Goal: Transaction & Acquisition: Purchase product/service

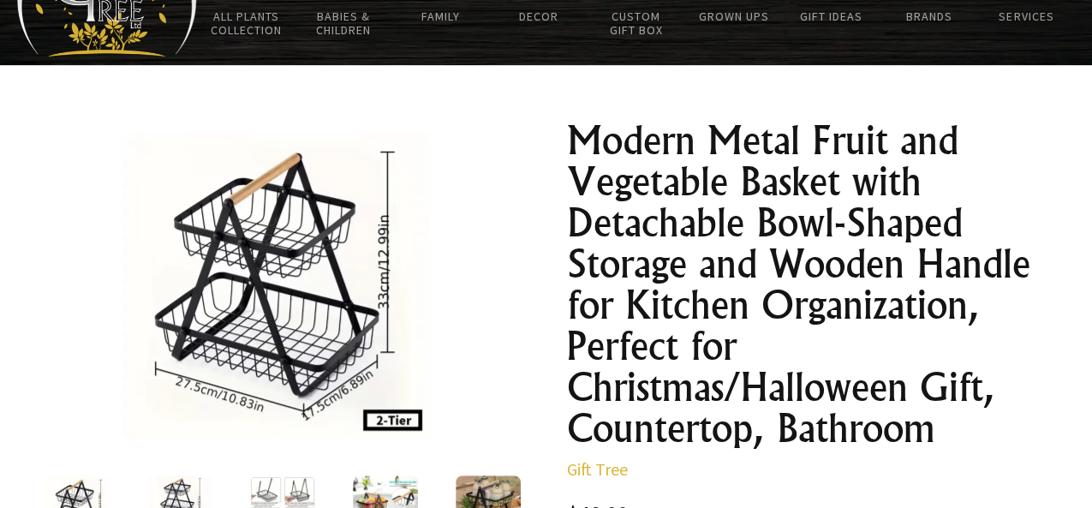
scroll to position [142, 0]
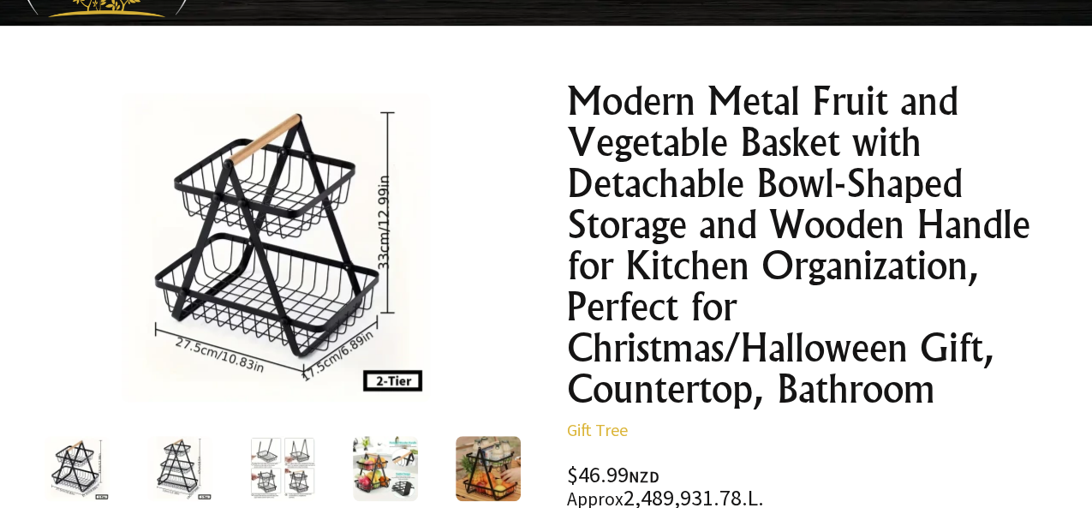
click at [184, 453] on img at bounding box center [179, 468] width 65 height 65
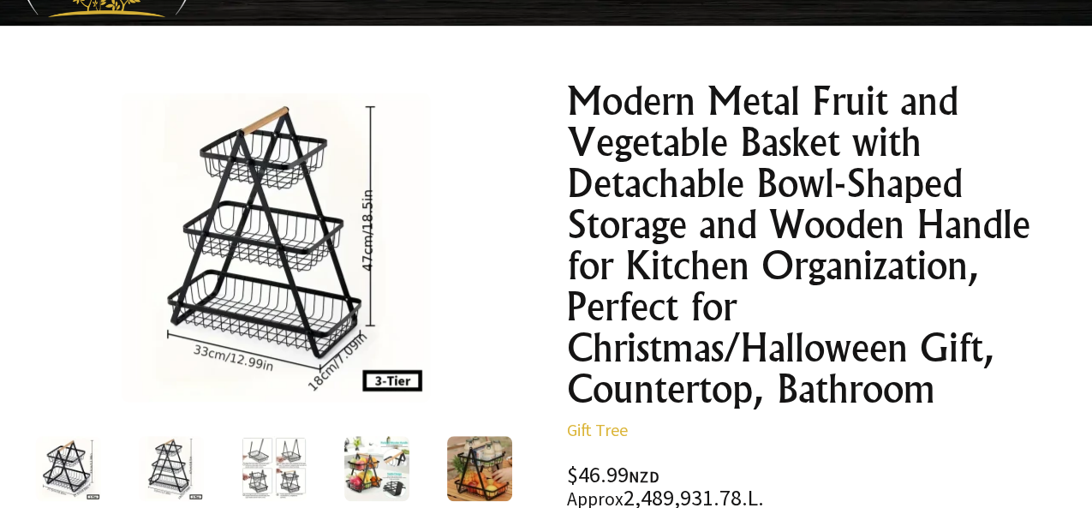
click at [294, 474] on img at bounding box center [273, 468] width 65 height 65
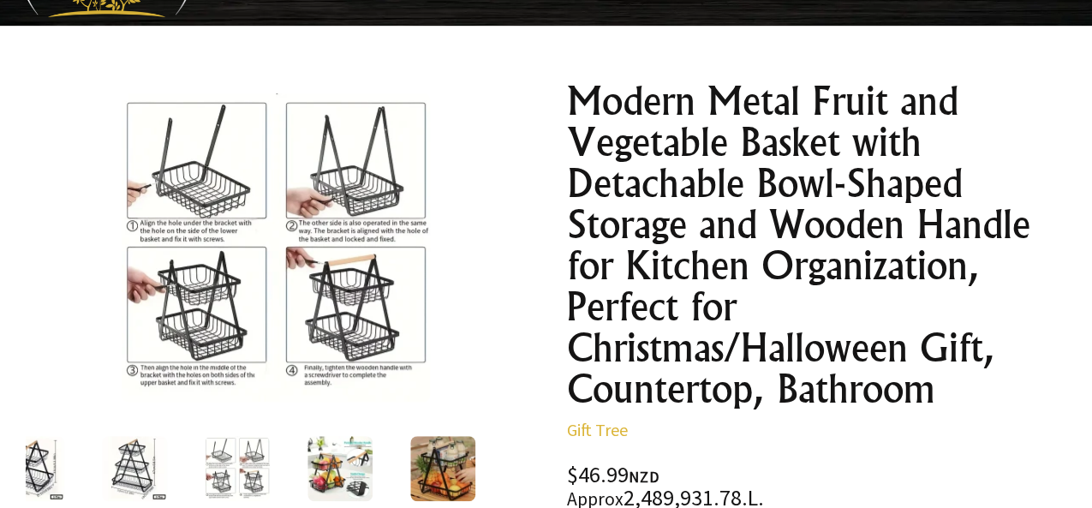
click at [289, 470] on div at bounding box center [340, 468] width 103 height 72
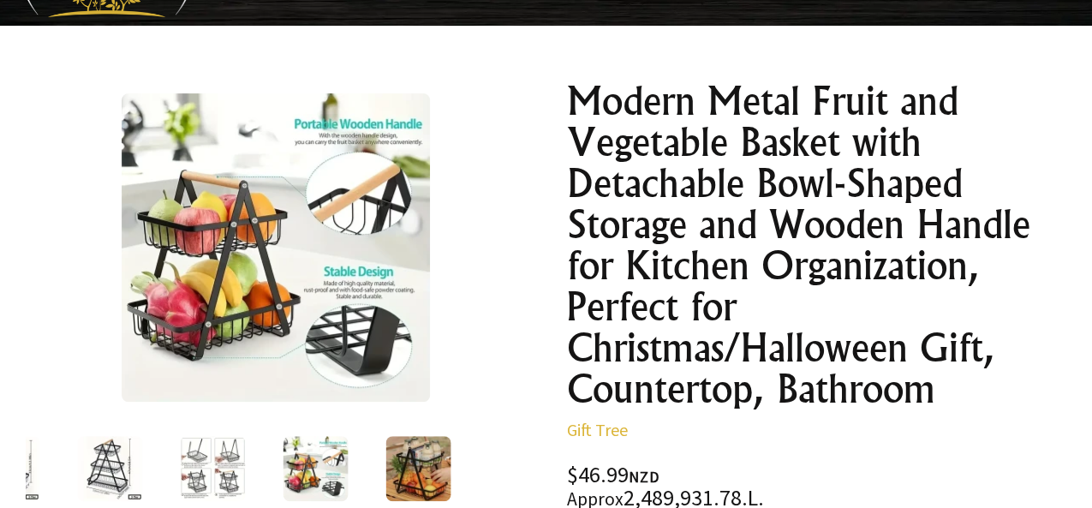
click at [283, 452] on img at bounding box center [315, 468] width 65 height 65
click at [309, 459] on img at bounding box center [315, 468] width 65 height 65
click at [395, 465] on img at bounding box center [417, 468] width 65 height 65
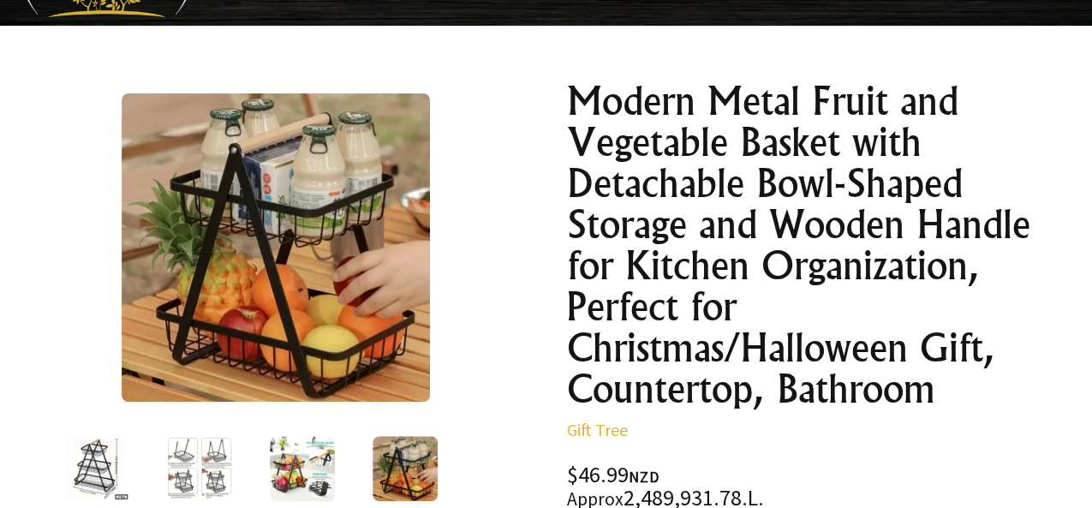
click at [430, 465] on div at bounding box center [405, 468] width 103 height 72
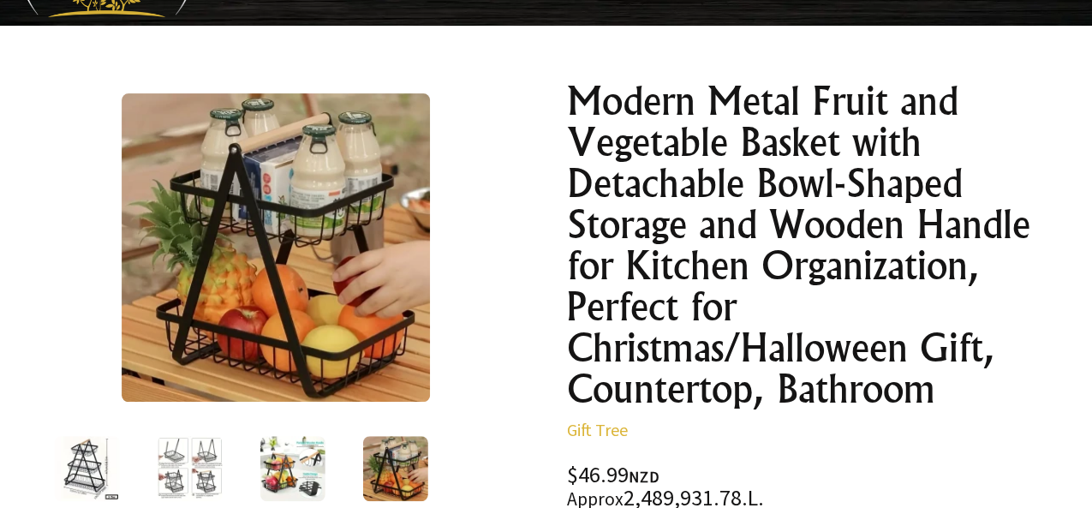
click at [412, 464] on img at bounding box center [394, 468] width 65 height 65
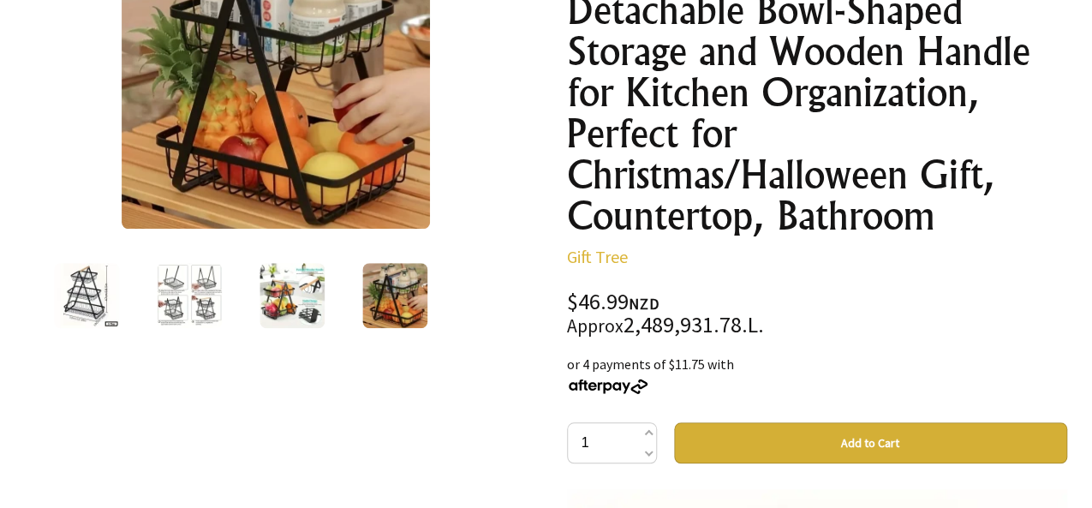
scroll to position [285, 0]
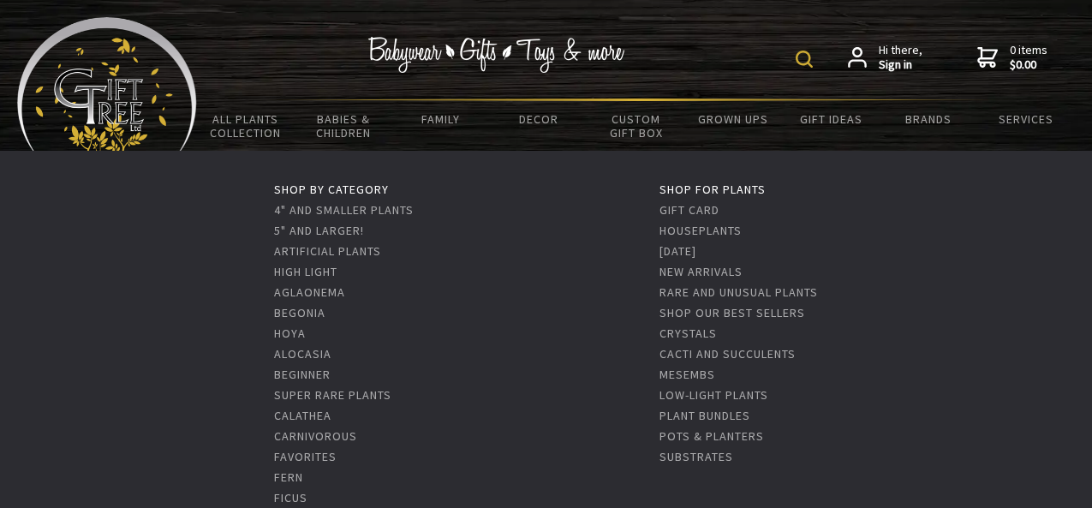
scroll to position [428, 0]
